Goal: Information Seeking & Learning: Learn about a topic

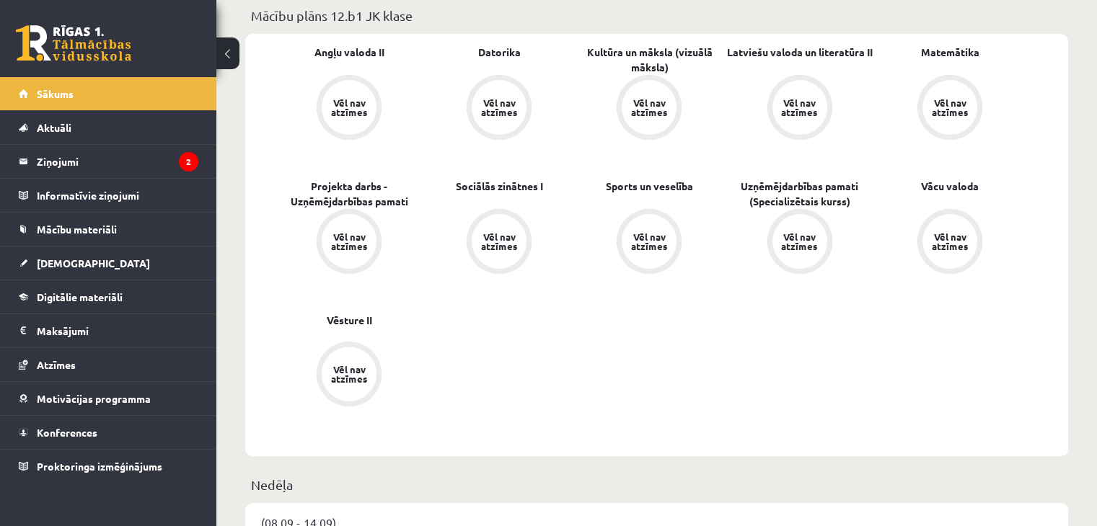
scroll to position [72, 0]
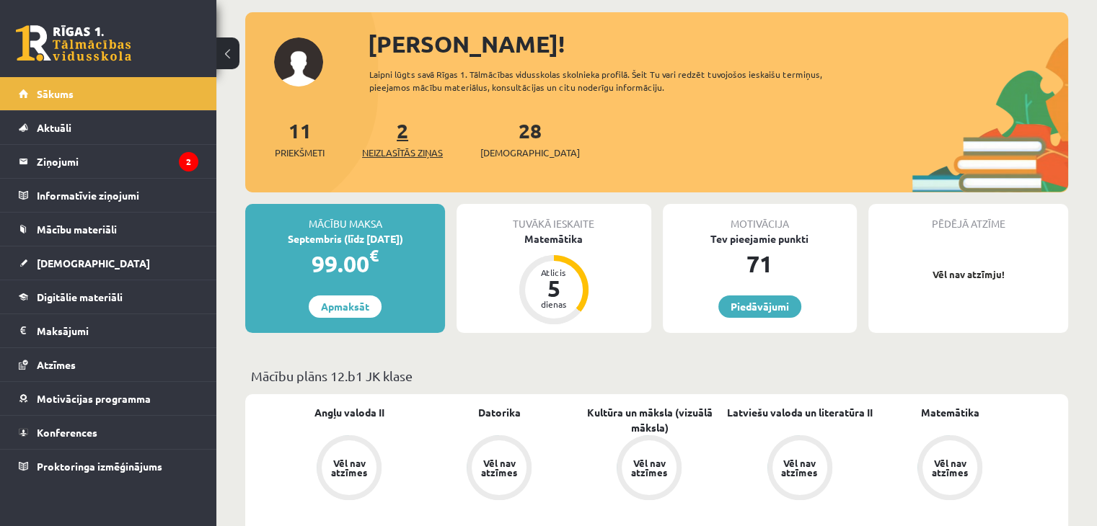
click at [407, 158] on span "Neizlasītās ziņas" at bounding box center [402, 153] width 81 height 14
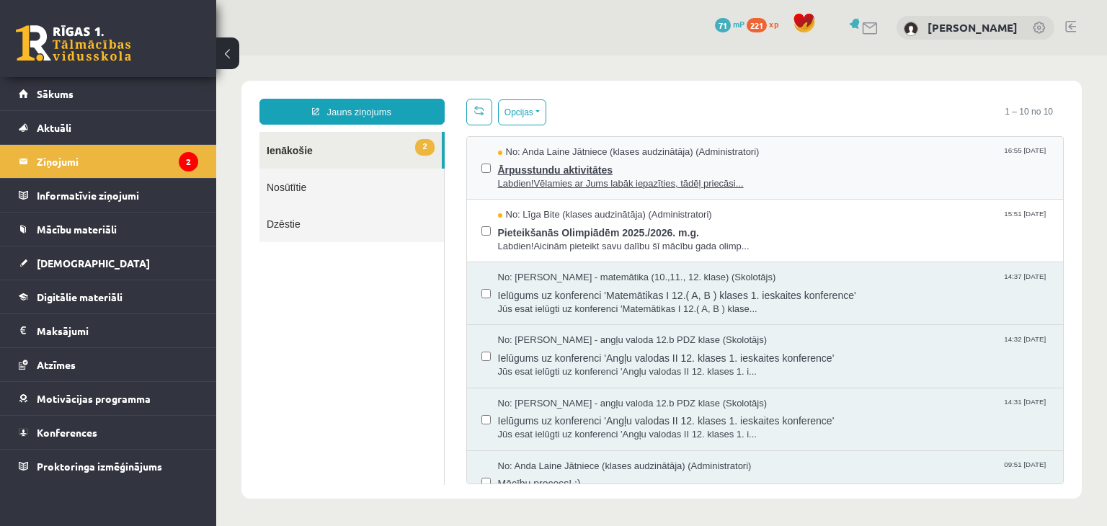
click at [580, 169] on span "Ārpusstundu aktivitātes" at bounding box center [774, 168] width 552 height 18
click at [593, 168] on span "Ārpusstundu aktivitātes" at bounding box center [774, 168] width 552 height 18
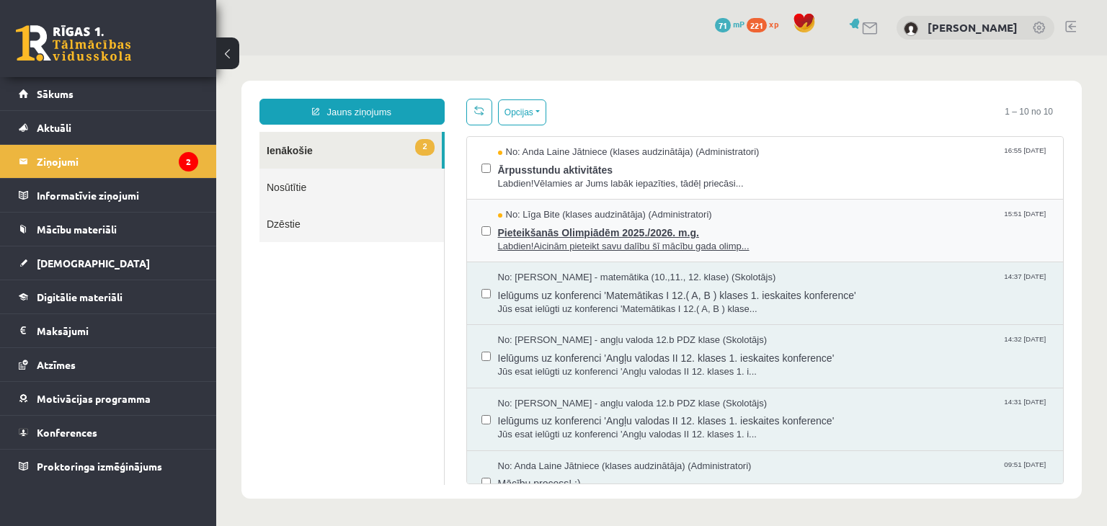
click at [606, 222] on span "Pieteikšanās Olimpiādēm 2025./2026. m.g." at bounding box center [774, 231] width 552 height 18
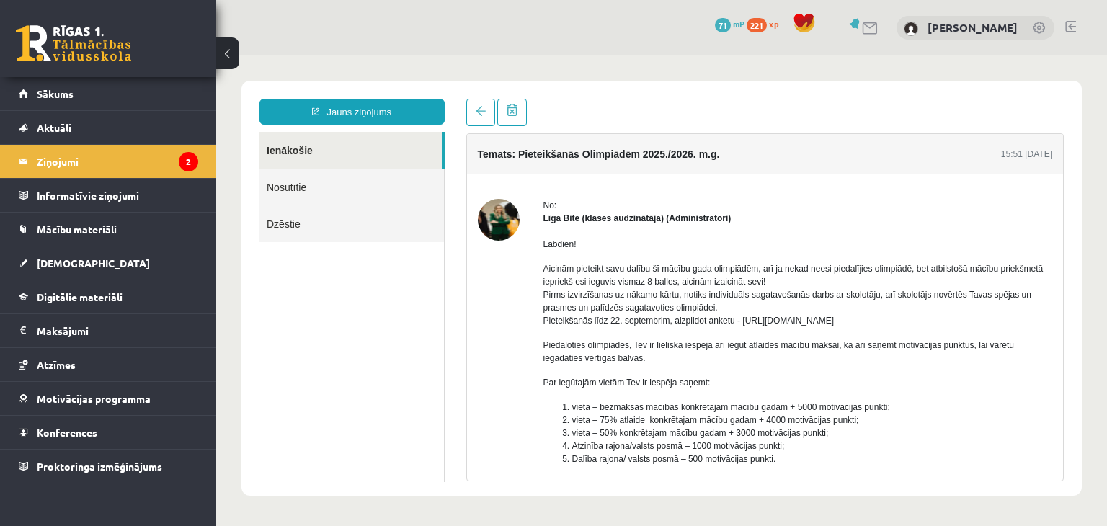
drag, startPoint x: 547, startPoint y: 268, endPoint x: 865, endPoint y: 321, distance: 323.0
click at [865, 321] on p "Aicinām pieteikt savu dalību šī mācību gada olimpiādēm, arī ja nekad neesi pied…" at bounding box center [799, 294] width 510 height 65
click at [759, 360] on p "Piedaloties olimpiādēs, Tev ir lieliska iespēja arī iegūt atlaides mācību maksa…" at bounding box center [799, 352] width 510 height 26
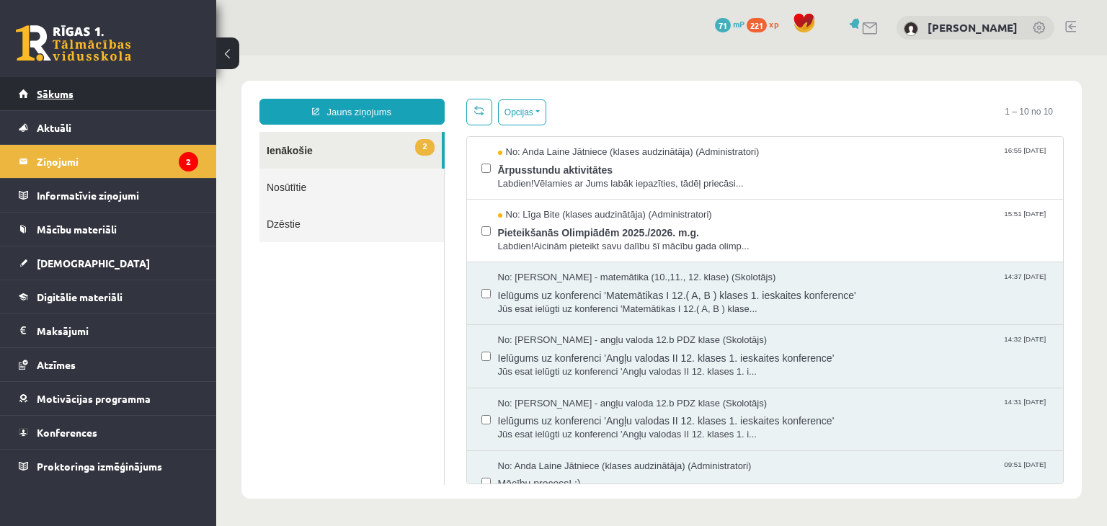
click at [136, 110] on link "Sākums" at bounding box center [109, 93] width 180 height 33
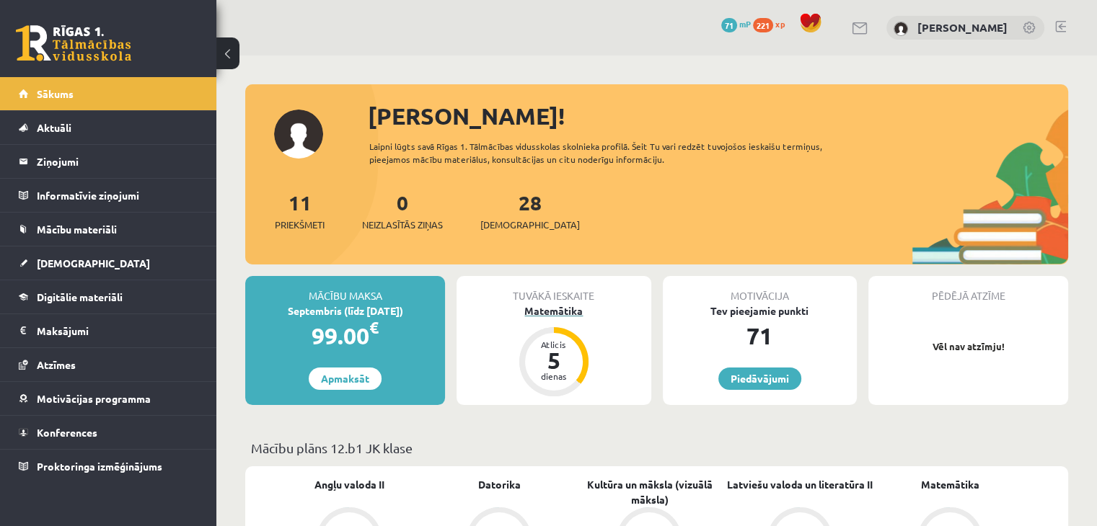
click at [546, 308] on div "Matemātika" at bounding box center [553, 311] width 194 height 15
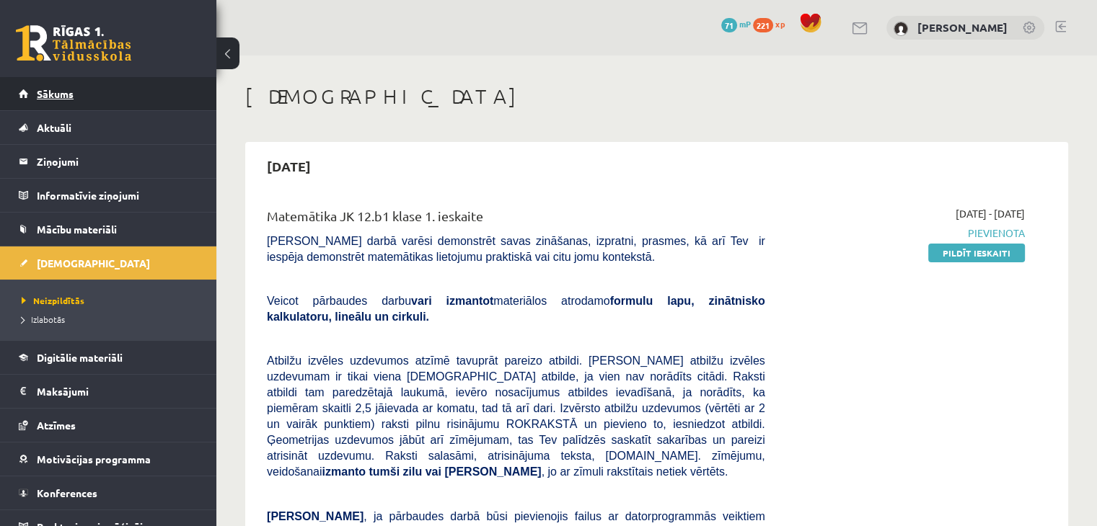
click at [43, 94] on span "Sākums" at bounding box center [55, 93] width 37 height 13
